Goal: Find specific page/section: Find specific page/section

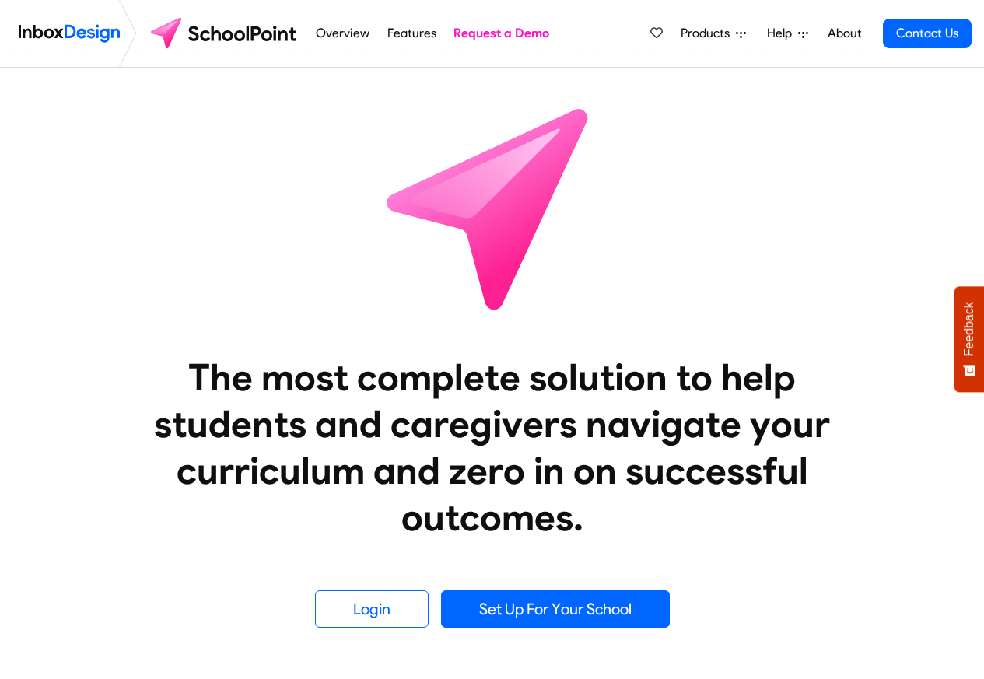
click at [706, 33] on span "Products" at bounding box center [708, 33] width 55 height 19
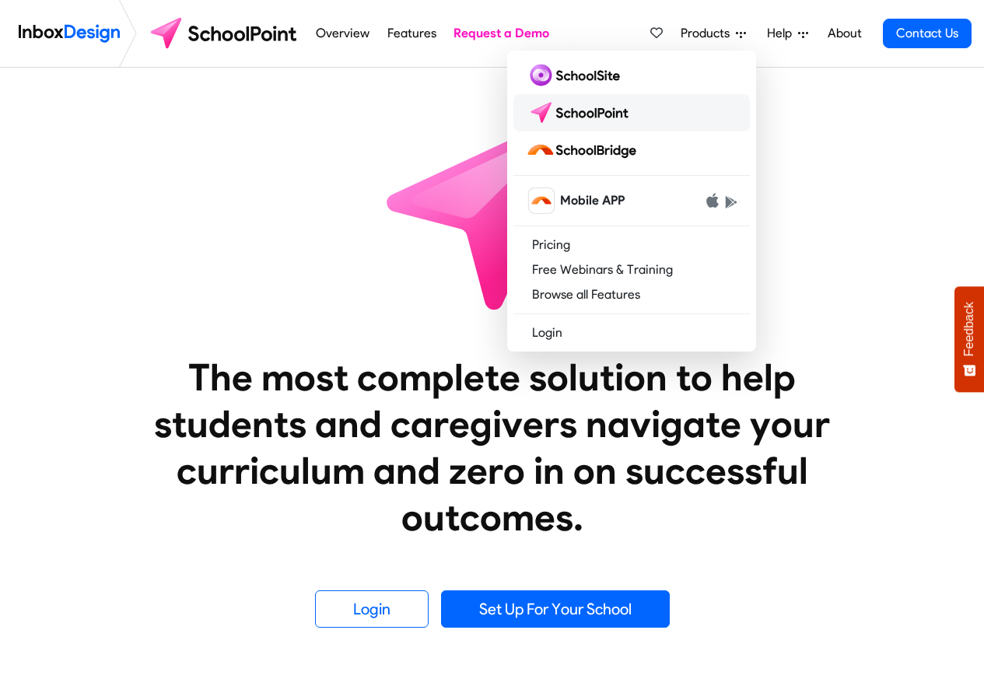
click at [591, 120] on img at bounding box center [581, 112] width 110 height 25
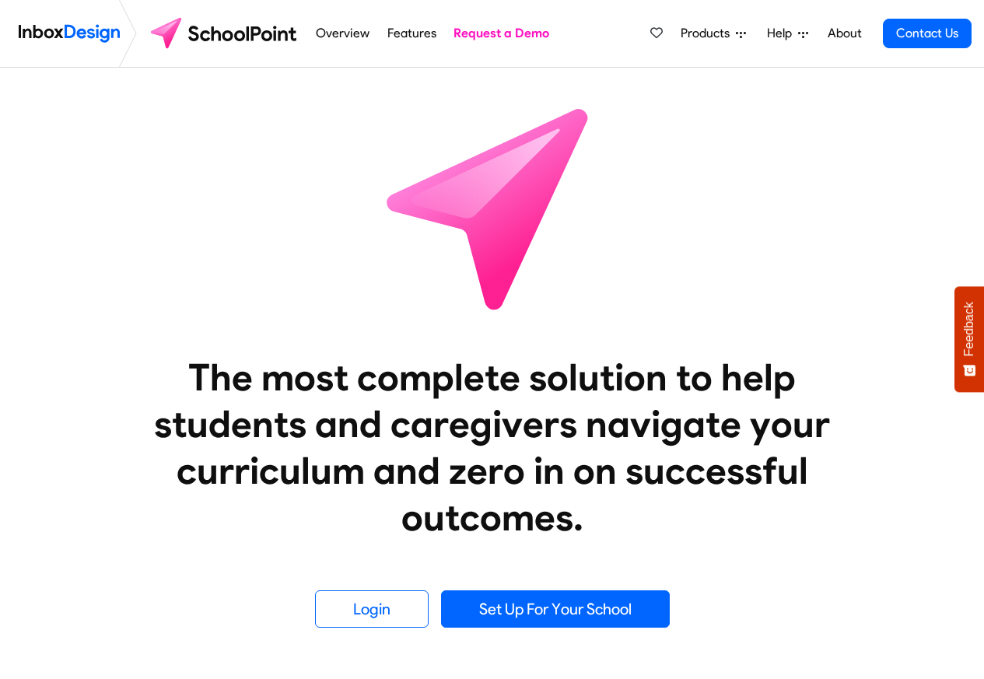
click at [721, 33] on span "Products" at bounding box center [708, 33] width 55 height 19
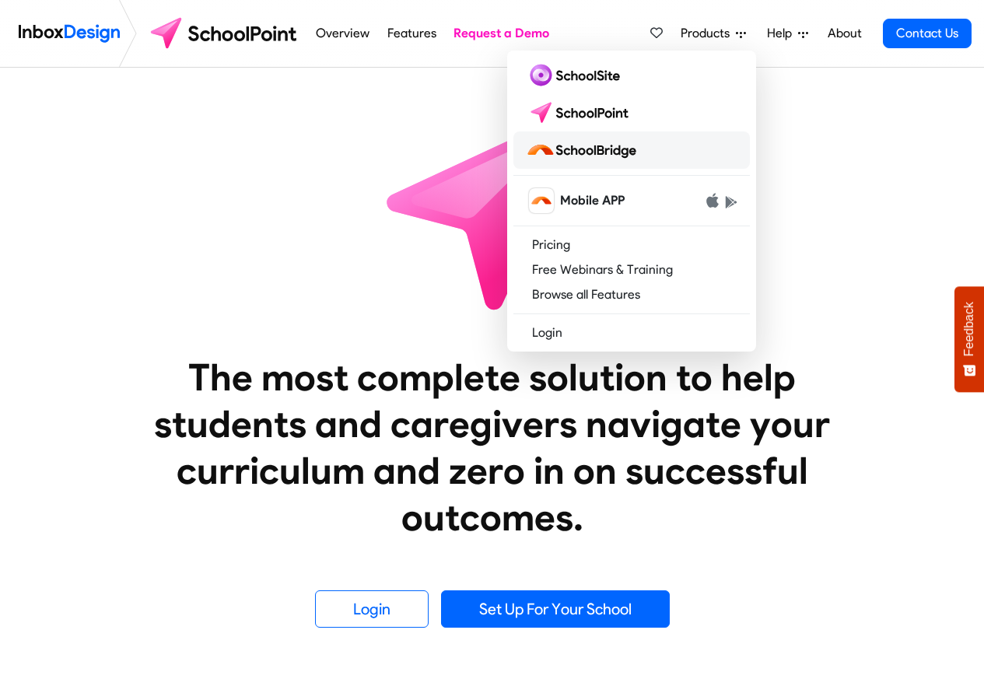
click at [591, 152] on img at bounding box center [584, 150] width 117 height 25
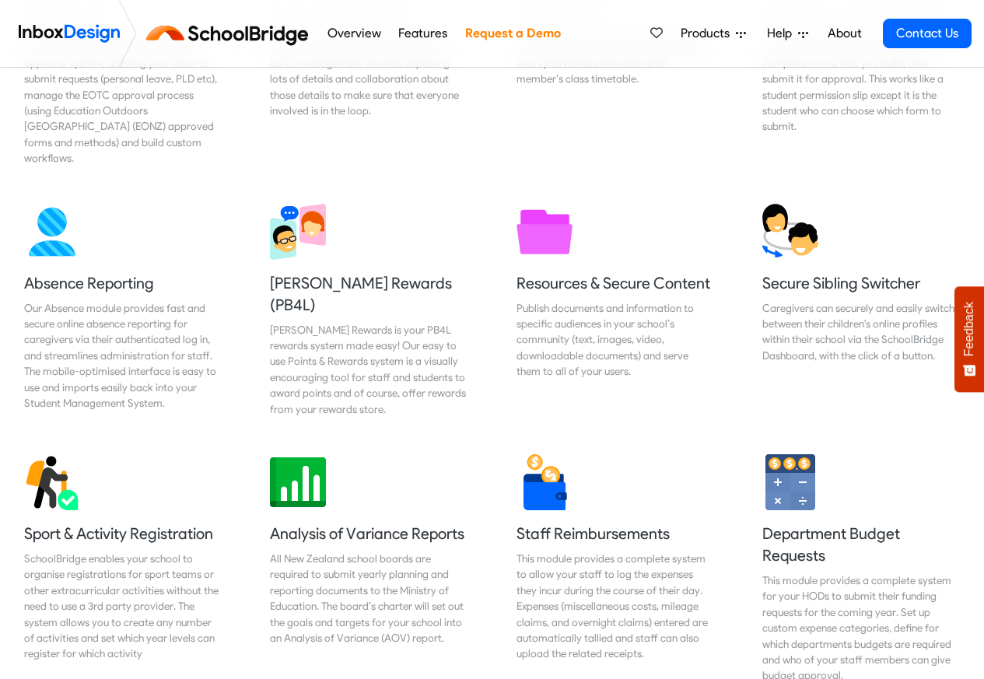
scroll to position [467, 0]
